Goal: Information Seeking & Learning: Learn about a topic

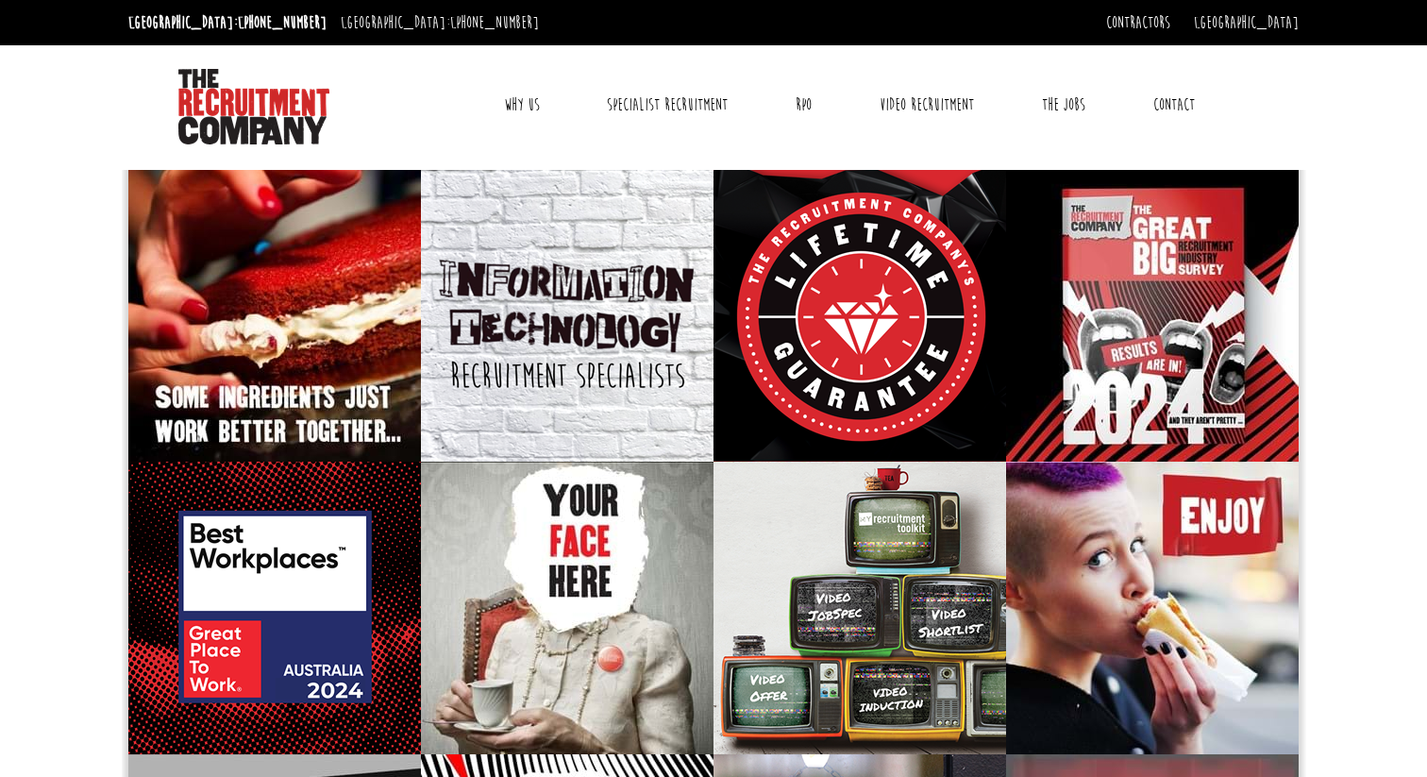
click at [1170, 103] on link "Contact" at bounding box center [1174, 104] width 70 height 47
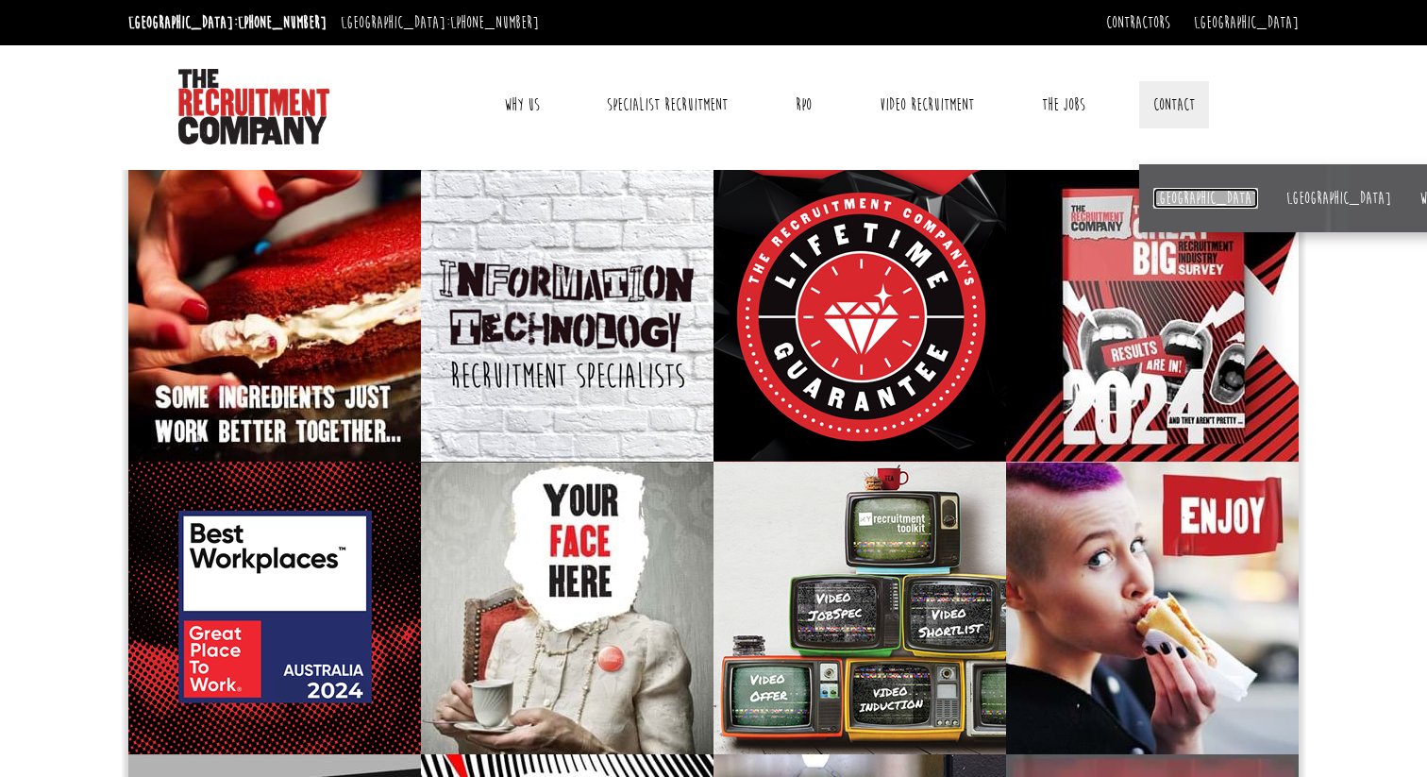
click at [1160, 200] on link "[GEOGRAPHIC_DATA]" at bounding box center [1205, 198] width 105 height 21
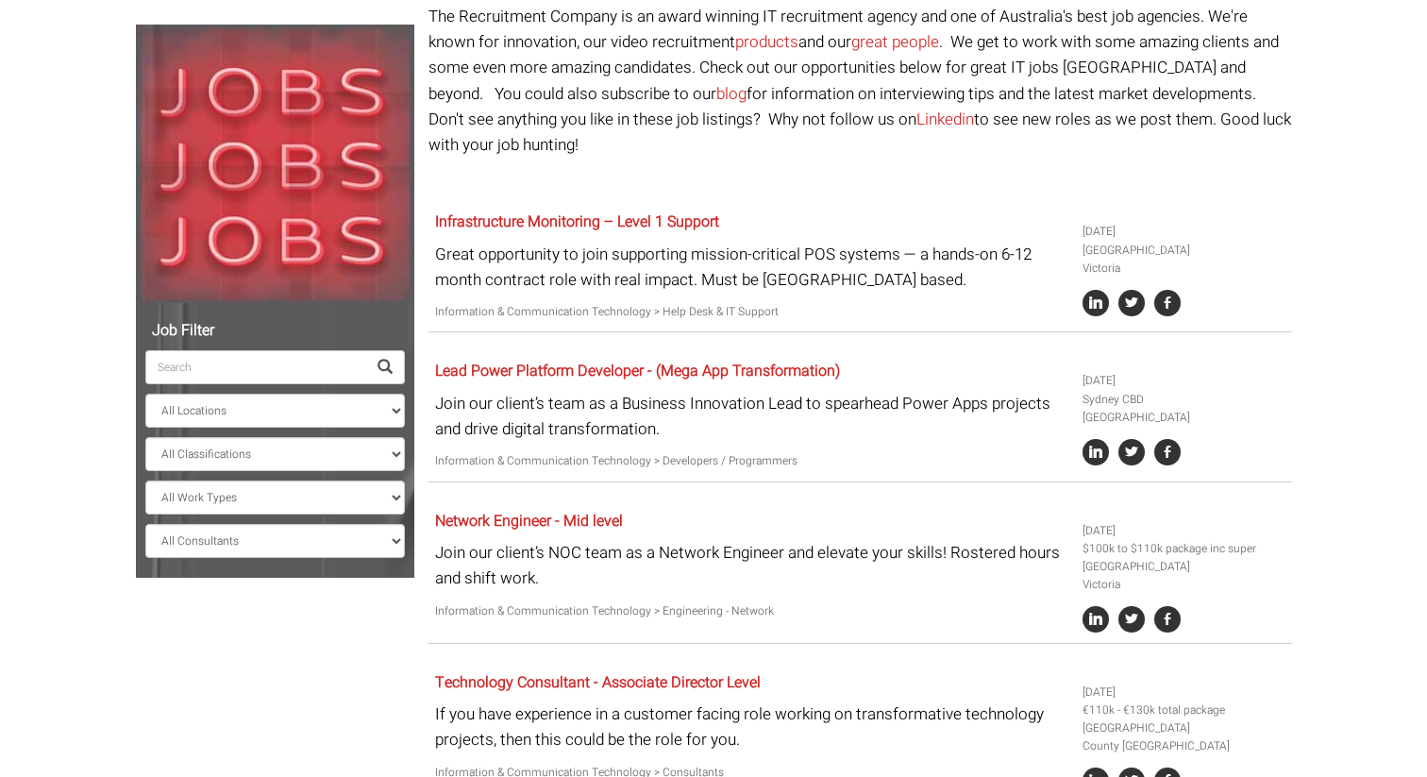
scroll to position [180, 0]
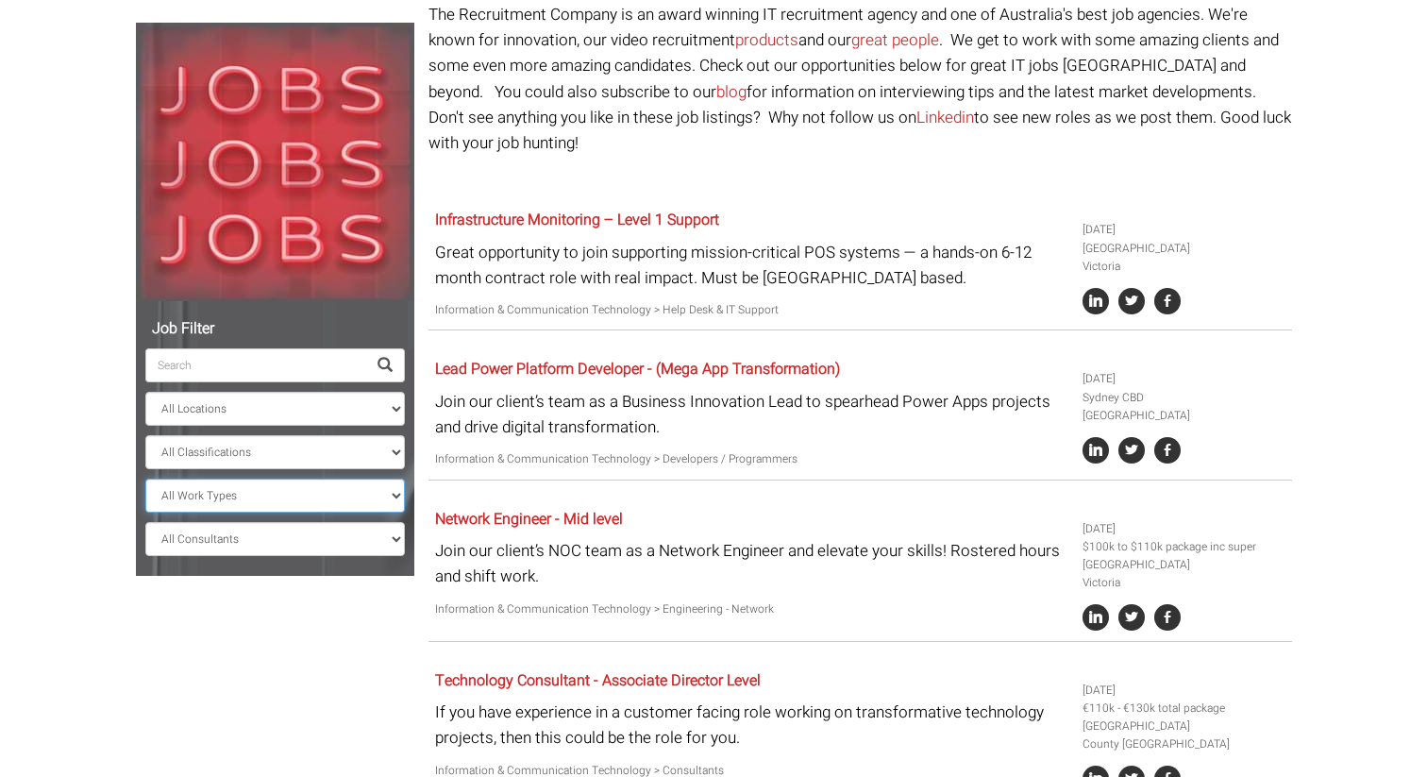
click at [262, 503] on select "All Work Types Full Time Part Time Casual Contract / Temp" at bounding box center [274, 495] width 259 height 34
click at [145, 478] on select "All Work Types Full Time Part Time Casual Contract / Temp" at bounding box center [274, 495] width 259 height 34
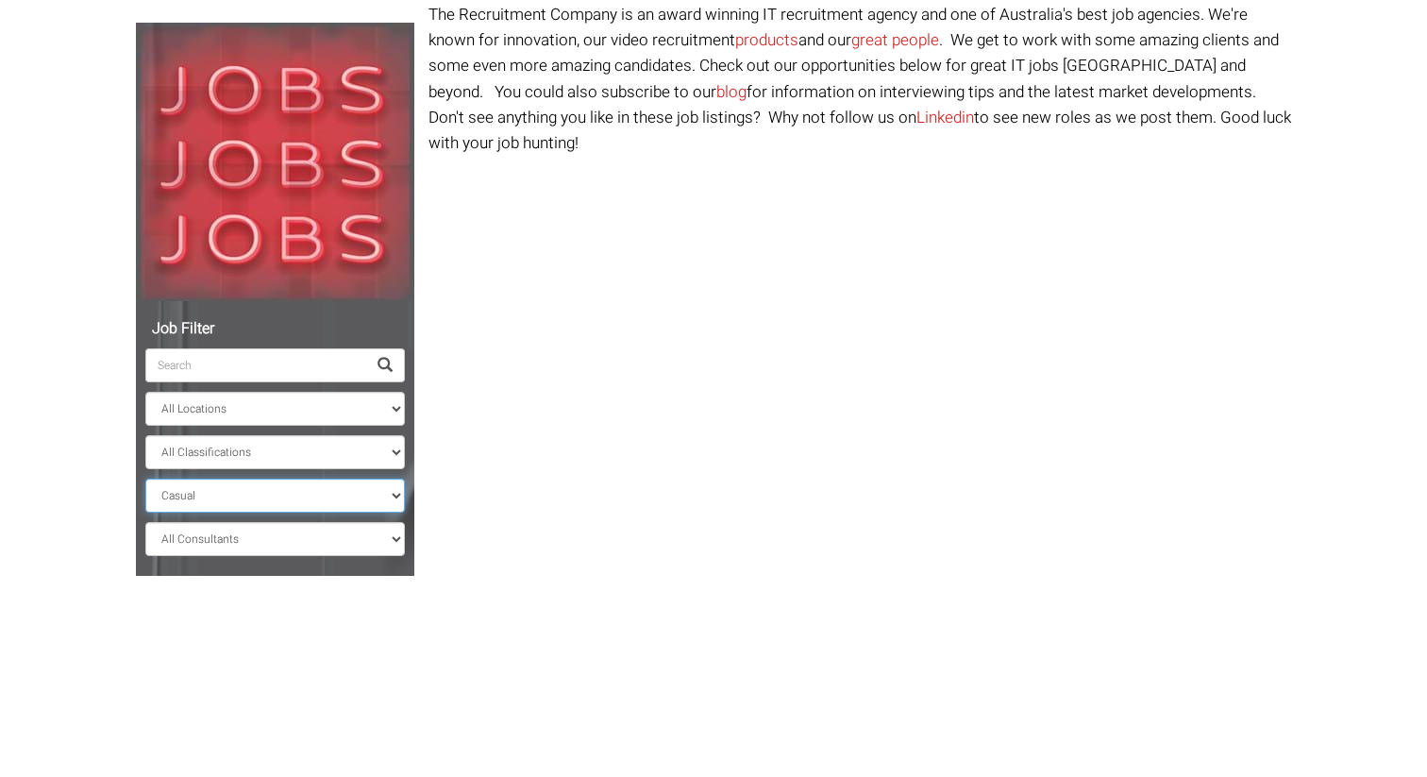
scroll to position [117, 0]
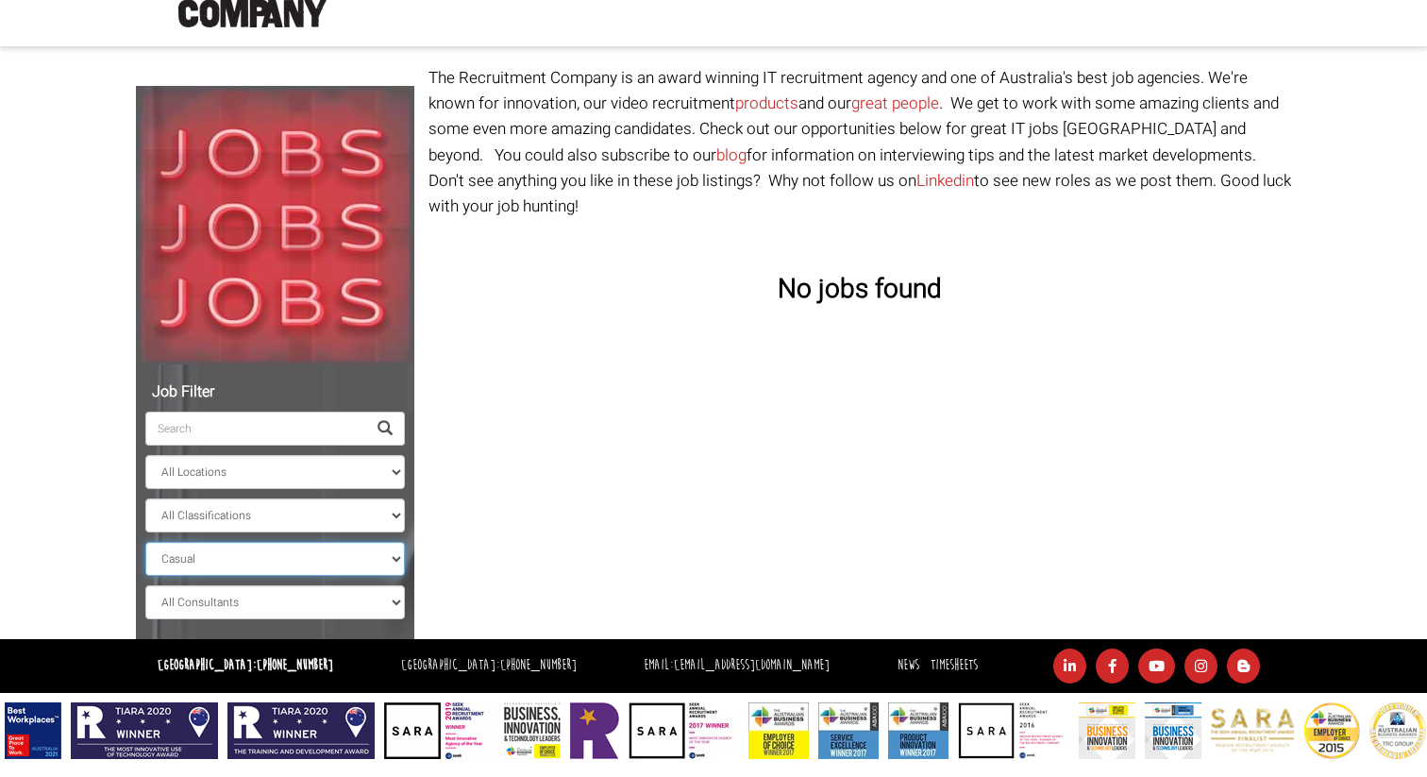
click at [238, 563] on select "All Work Types Full Time Part Time Casual Contract / Temp" at bounding box center [274, 559] width 259 height 34
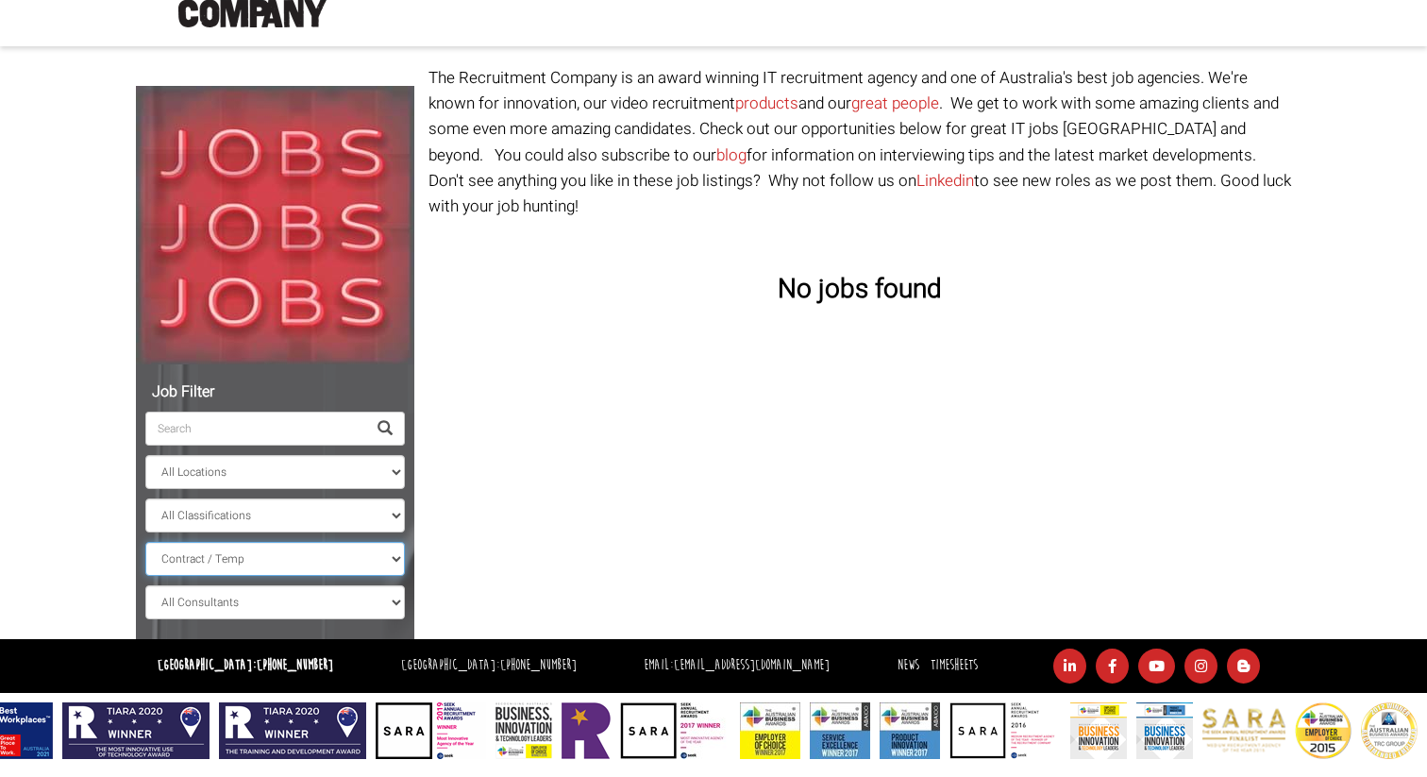
click at [145, 542] on select "All Work Types Full Time Part Time Casual Contract / Temp" at bounding box center [274, 559] width 259 height 34
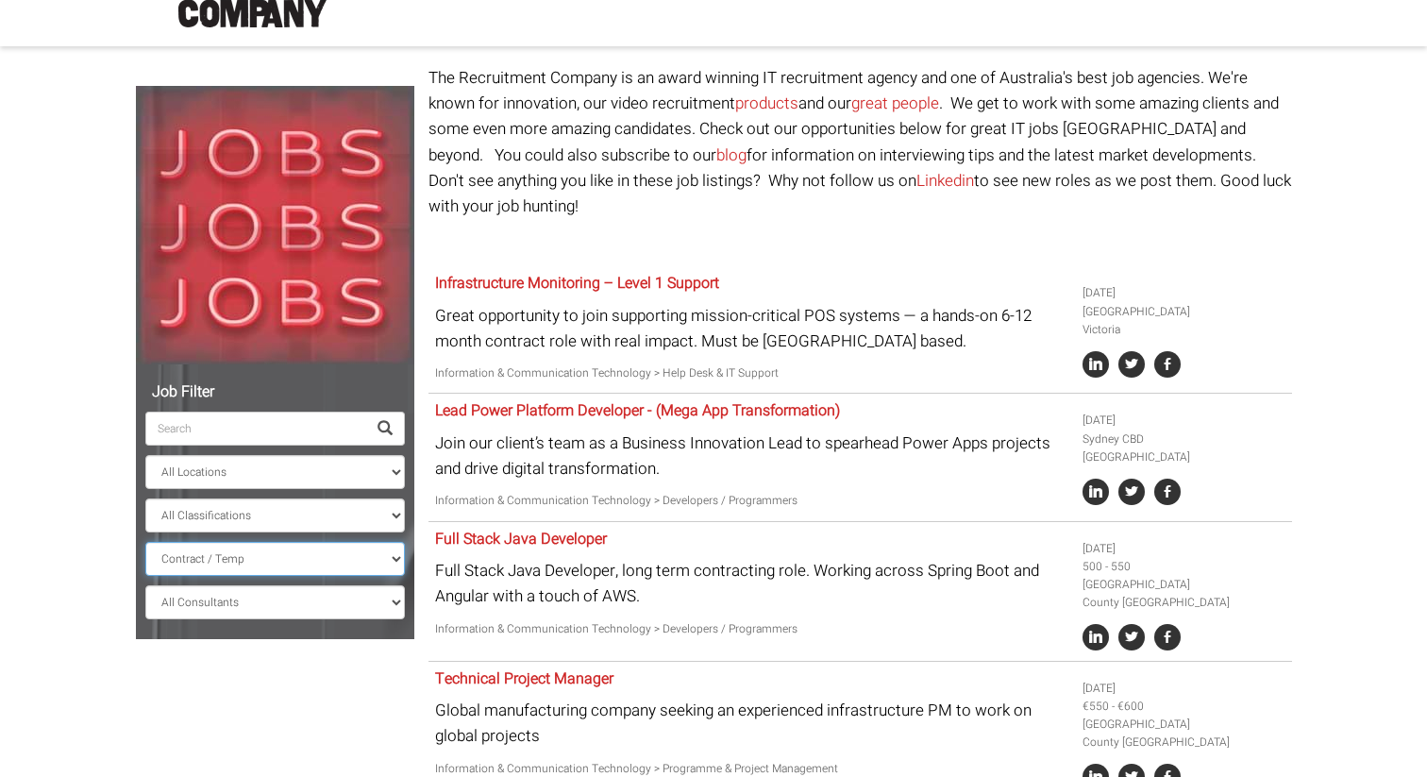
scroll to position [180, 0]
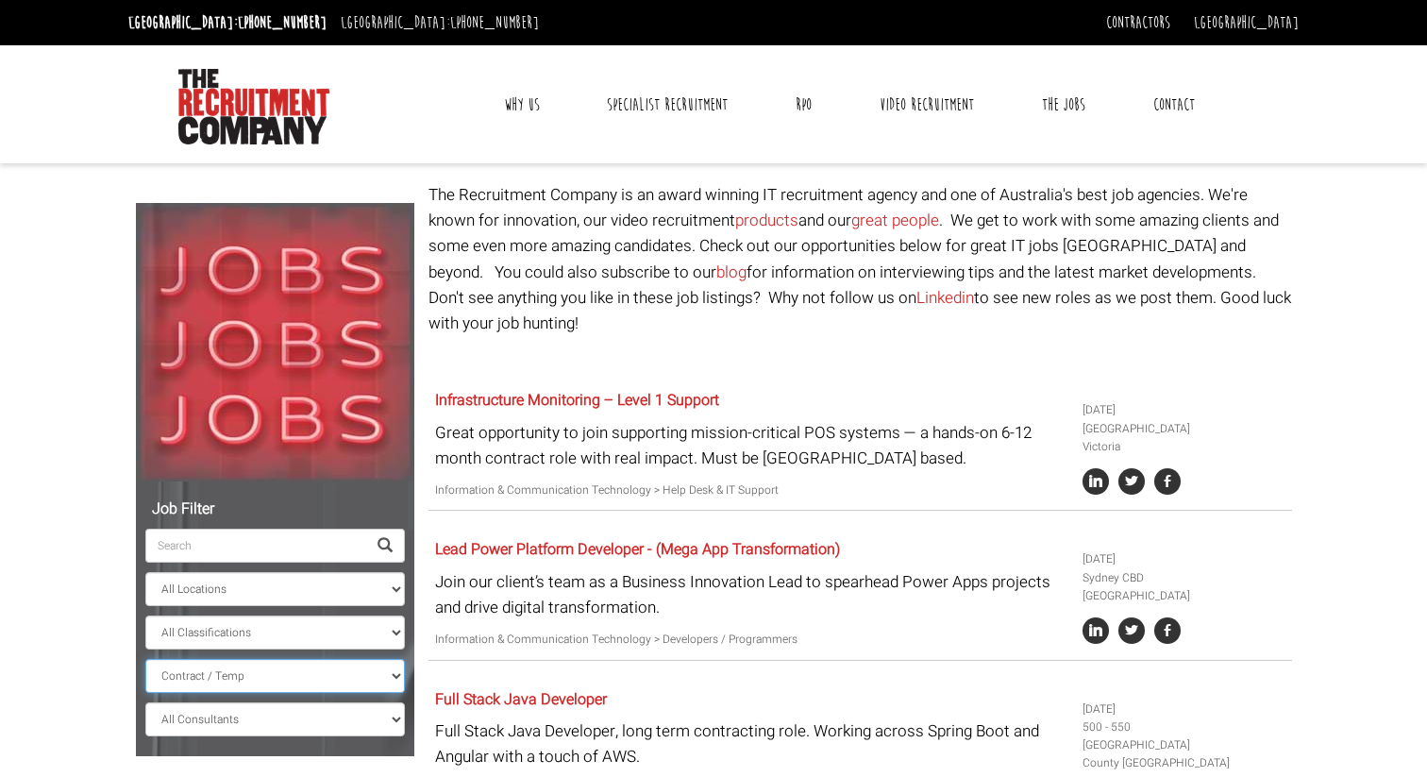
click at [365, 673] on select "All Work Types Full Time Part Time Casual Contract / Temp" at bounding box center [274, 676] width 259 height 34
click at [145, 659] on select "All Work Types Full Time Part Time Casual Contract / Temp" at bounding box center [274, 676] width 259 height 34
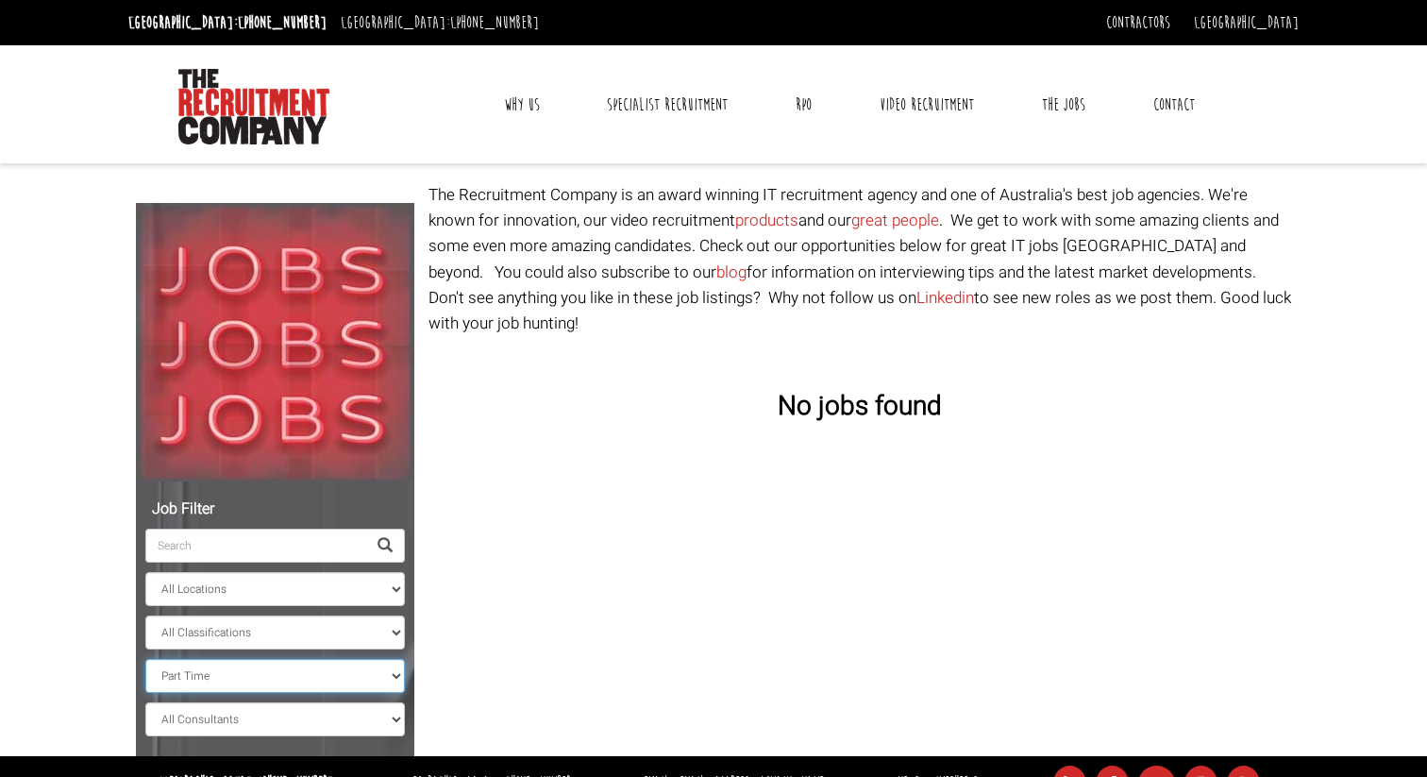
click at [236, 670] on select "All Work Types Full Time Part Time Casual Contract / Temp" at bounding box center [274, 676] width 259 height 34
select select "Casual"
click at [145, 659] on select "All Work Types Full Time Part Time Casual Contract / Temp" at bounding box center [274, 676] width 259 height 34
click at [269, 677] on select "All Work Types Full Time Part Time Casual Contract / Temp" at bounding box center [274, 676] width 259 height 34
select select "Contract / Temp"
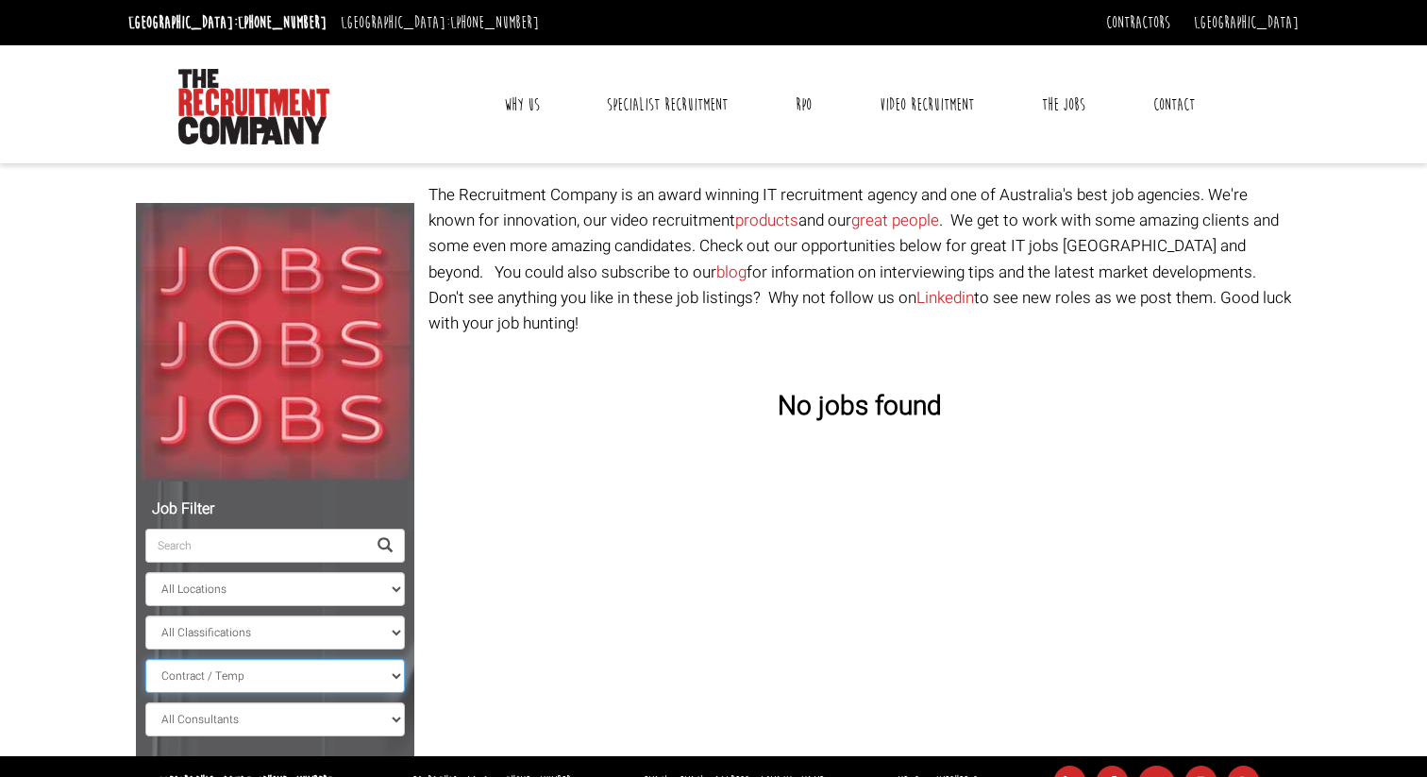
click at [145, 659] on select "All Work Types Full Time Part Time Casual Contract / Temp" at bounding box center [274, 676] width 259 height 34
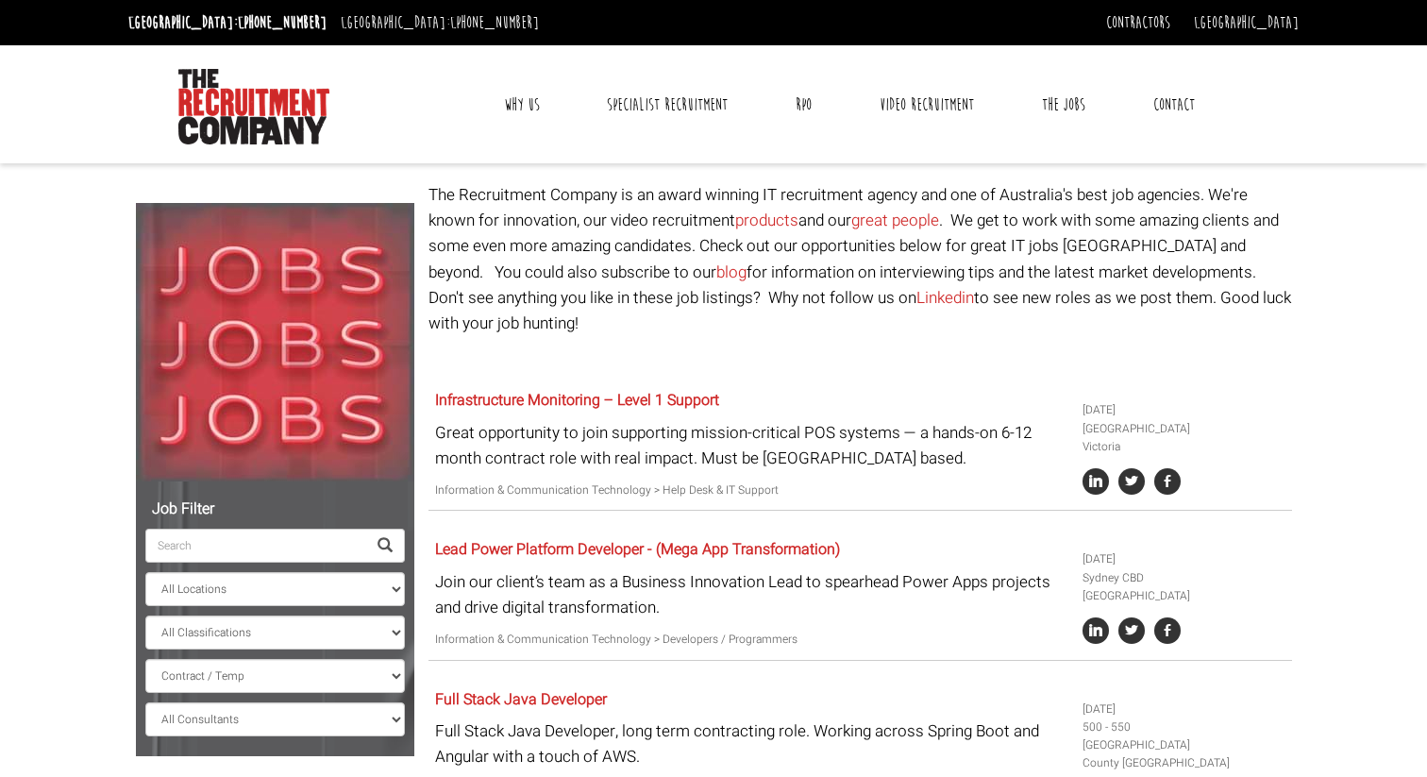
drag, startPoint x: 129, startPoint y: 22, endPoint x: 519, endPoint y: 21, distance: 389.7
click at [519, 21] on ul "Sydney: +61 2 8346 6700 Dublin: +353 1 697 2548" at bounding box center [415, 23] width 583 height 30
click at [466, 209] on p "The Recruitment Company is an award winning IT recruitment agency and one of Au…" at bounding box center [859, 259] width 863 height 154
drag, startPoint x: 428, startPoint y: 190, endPoint x: 1293, endPoint y: 298, distance: 871.1
